Goal: Navigation & Orientation: Find specific page/section

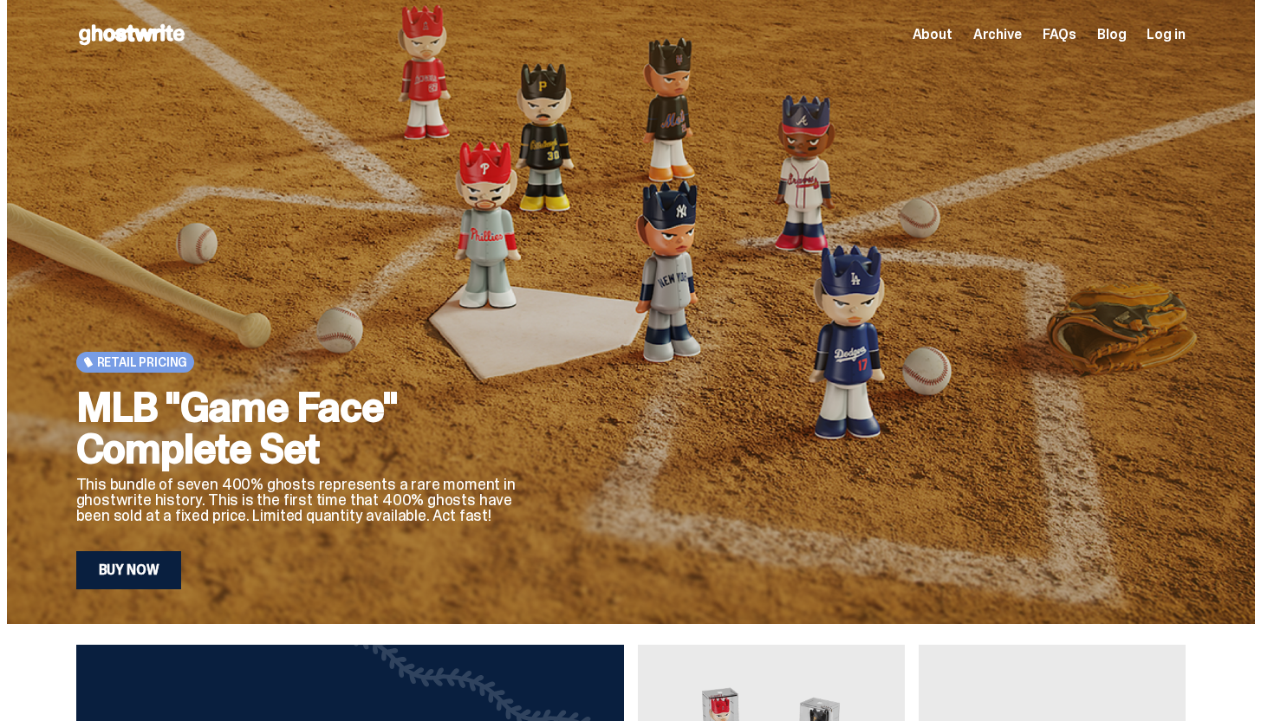
click at [941, 30] on span "About" at bounding box center [932, 35] width 40 height 14
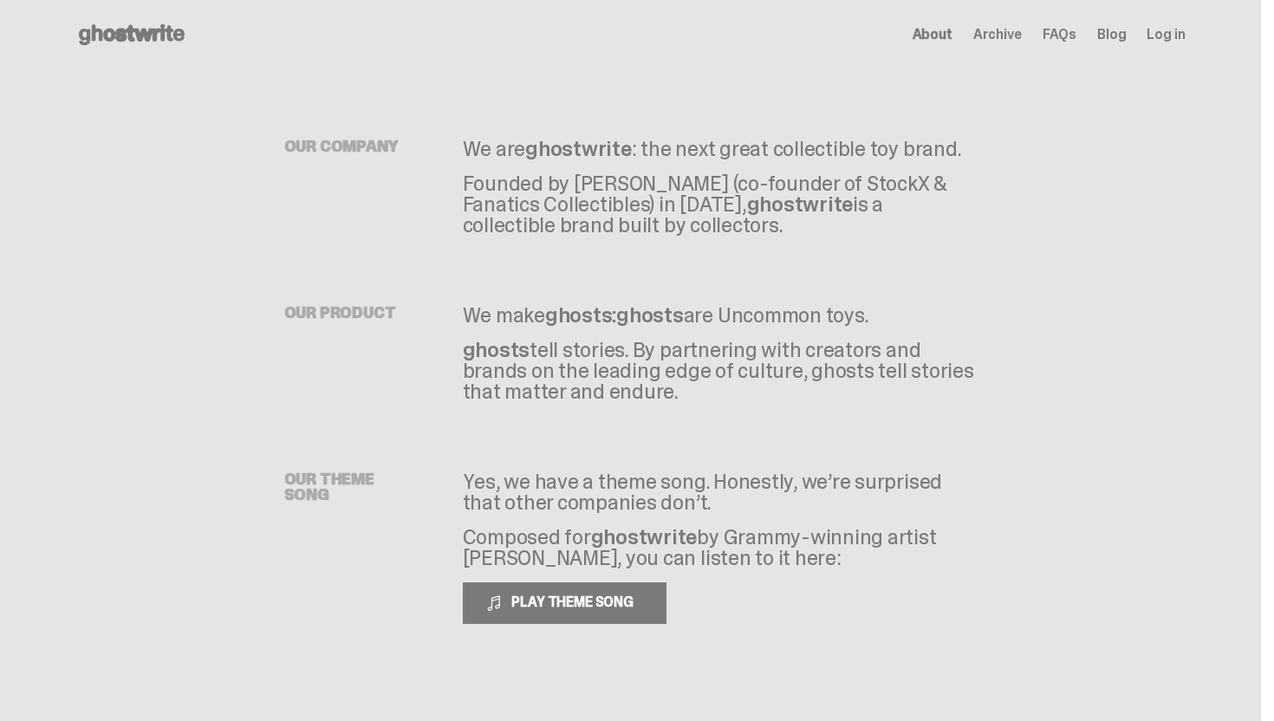
click at [136, 28] on use at bounding box center [132, 34] width 106 height 21
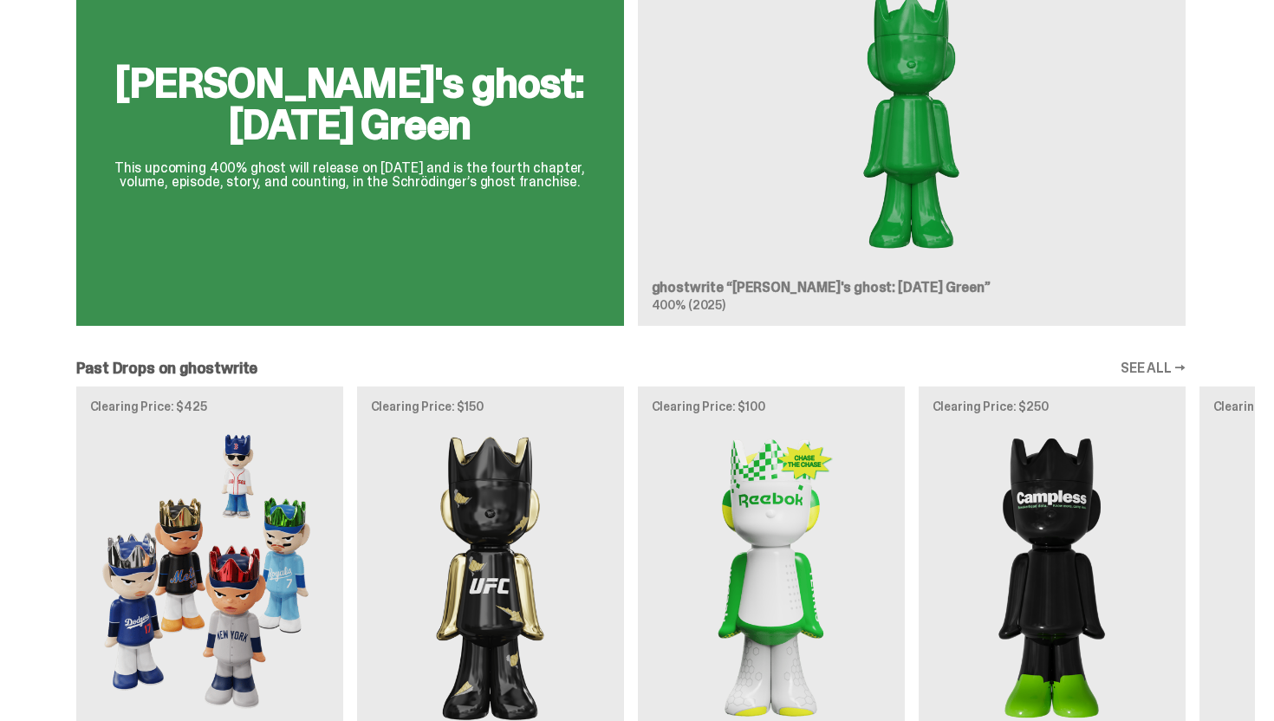
scroll to position [1135, 0]
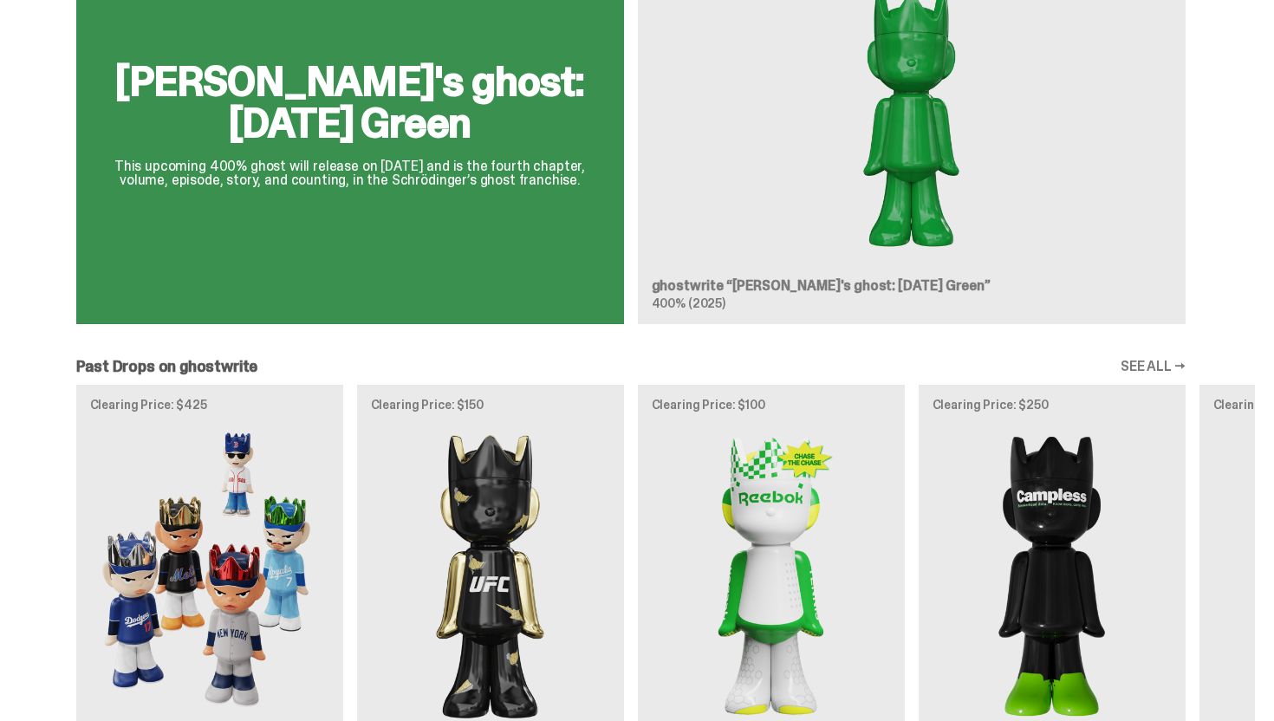
click at [289, 458] on div "Clearing Price: $425 Archived MLB “Game Face (2025)” Blind Box, 100% ghosts Cle…" at bounding box center [631, 600] width 1248 height 430
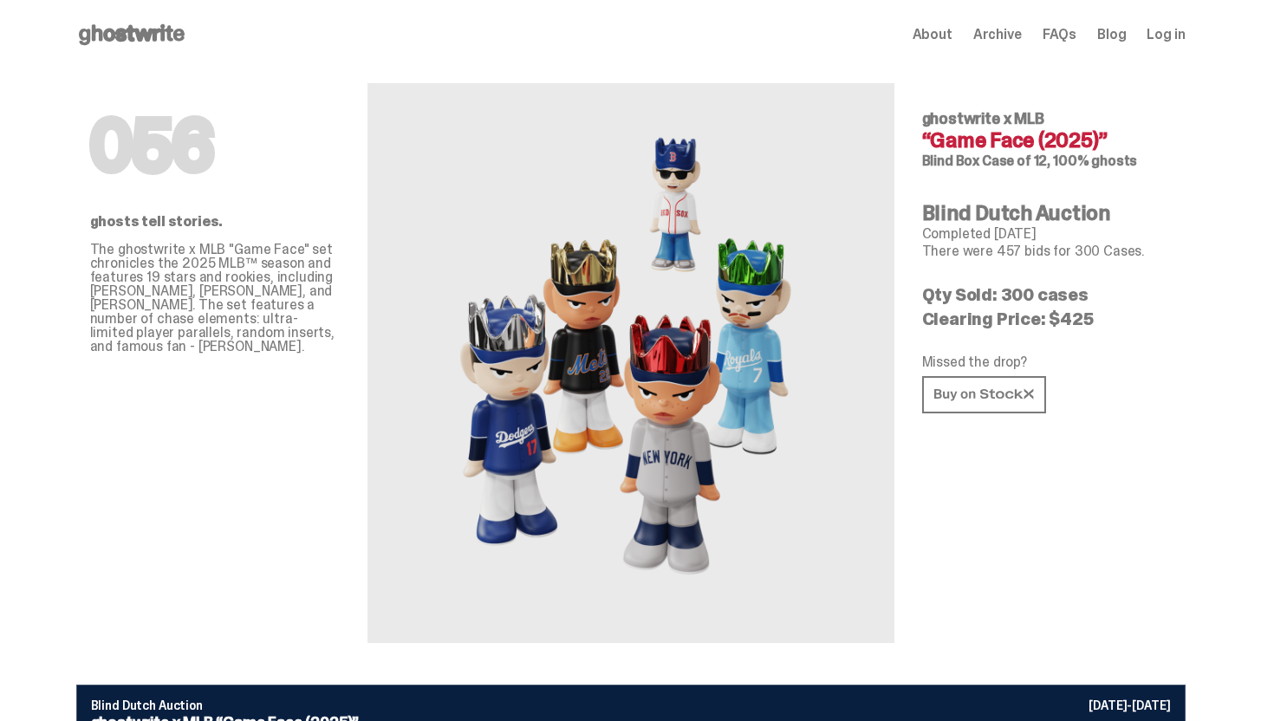
click at [1066, 36] on span "FAQs" at bounding box center [1059, 35] width 34 height 14
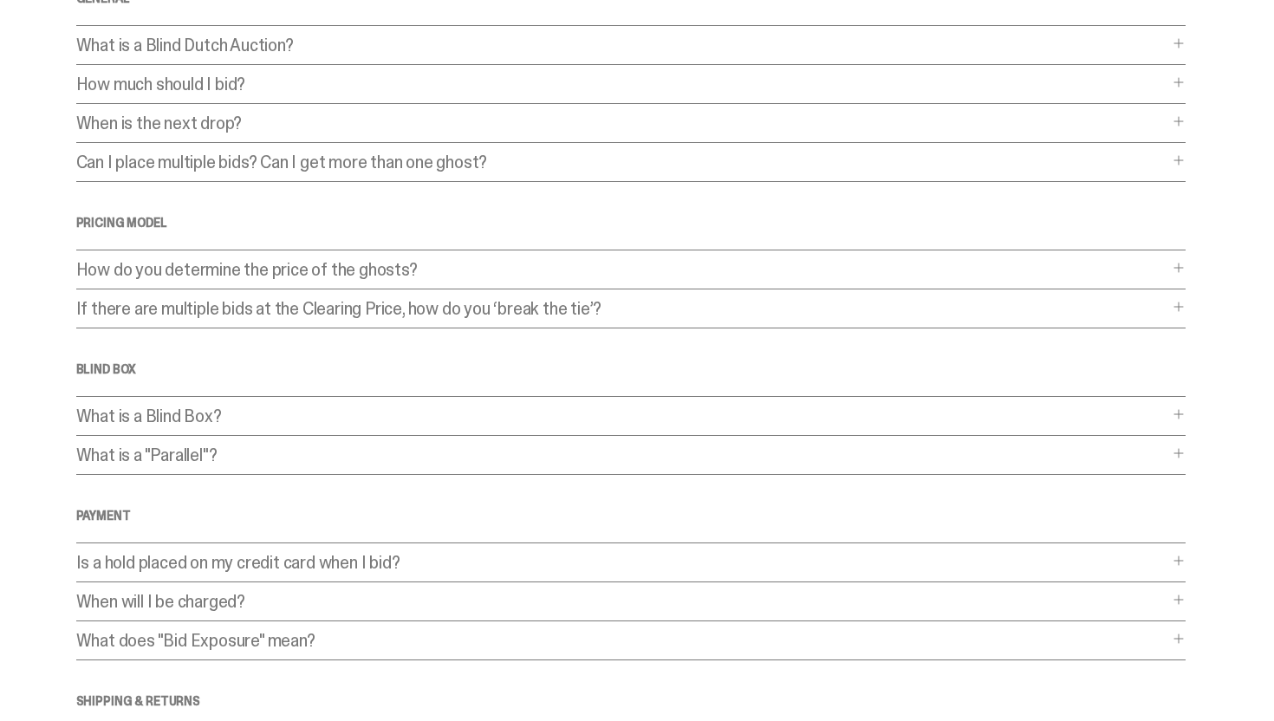
scroll to position [139, 0]
